Goal: Transaction & Acquisition: Purchase product/service

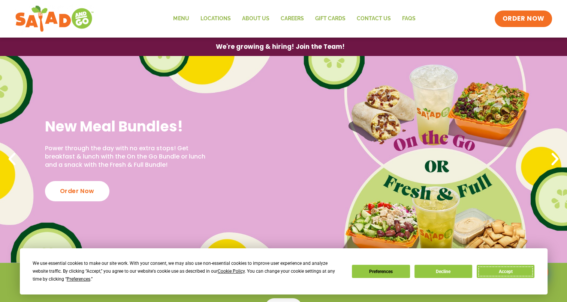
click at [506, 269] on button "Accept" at bounding box center [506, 270] width 58 height 13
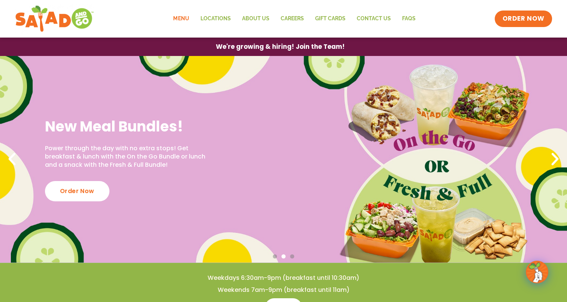
click at [186, 18] on link "Menu" at bounding box center [181, 18] width 27 height 17
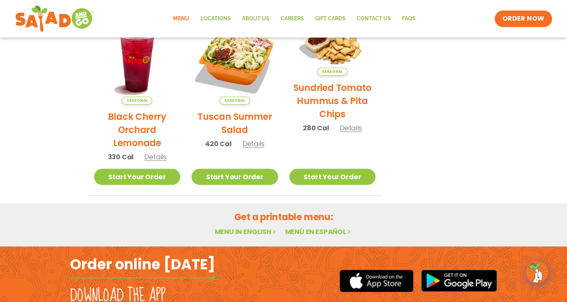
scroll to position [441, 0]
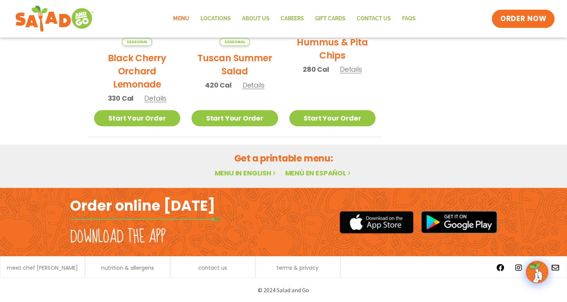
click at [522, 27] on link "ORDER NOW" at bounding box center [523, 19] width 63 height 18
